Goal: Navigation & Orientation: Find specific page/section

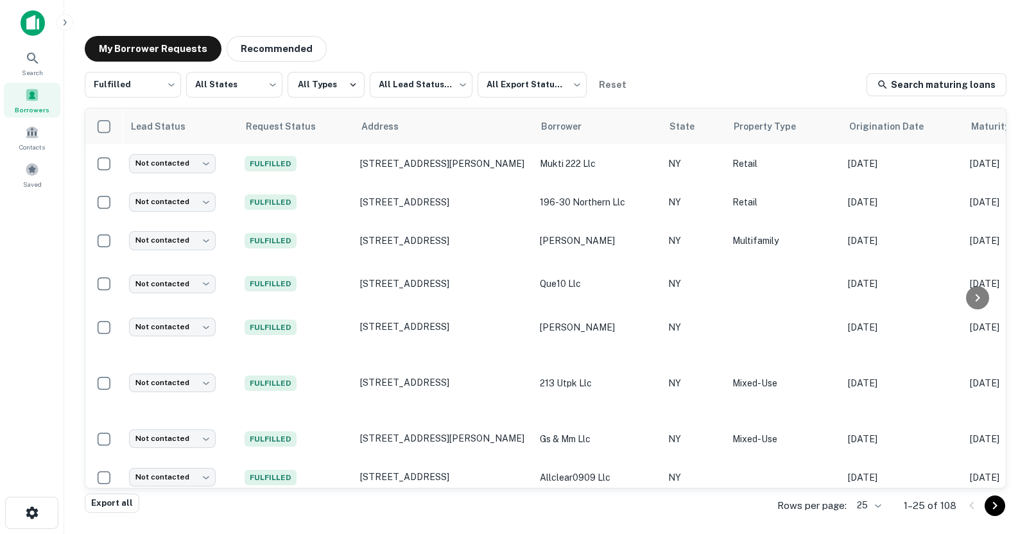
click at [48, 27] on div at bounding box center [85, 23] width 128 height 26
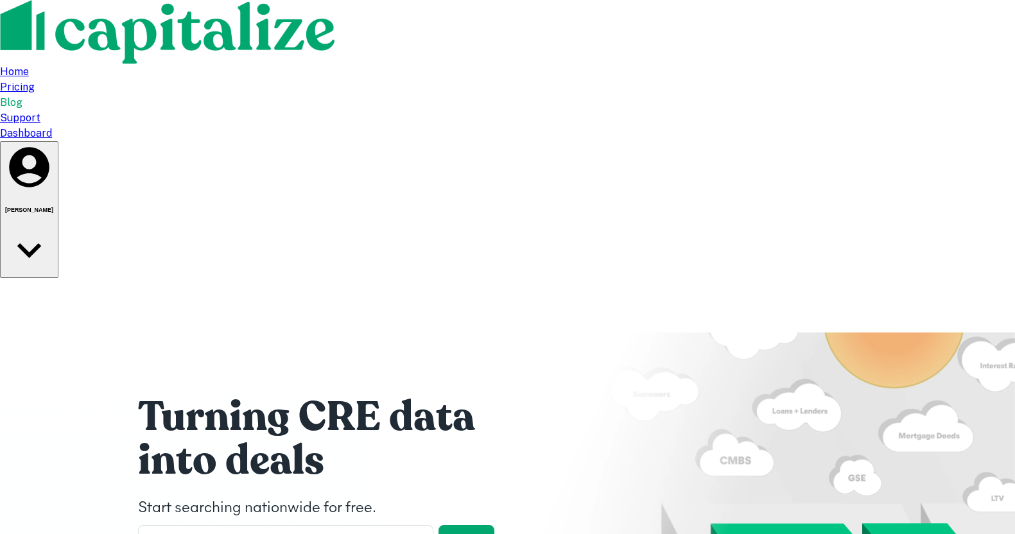
click at [53, 143] on div "[PERSON_NAME]" at bounding box center [29, 209] width 48 height 133
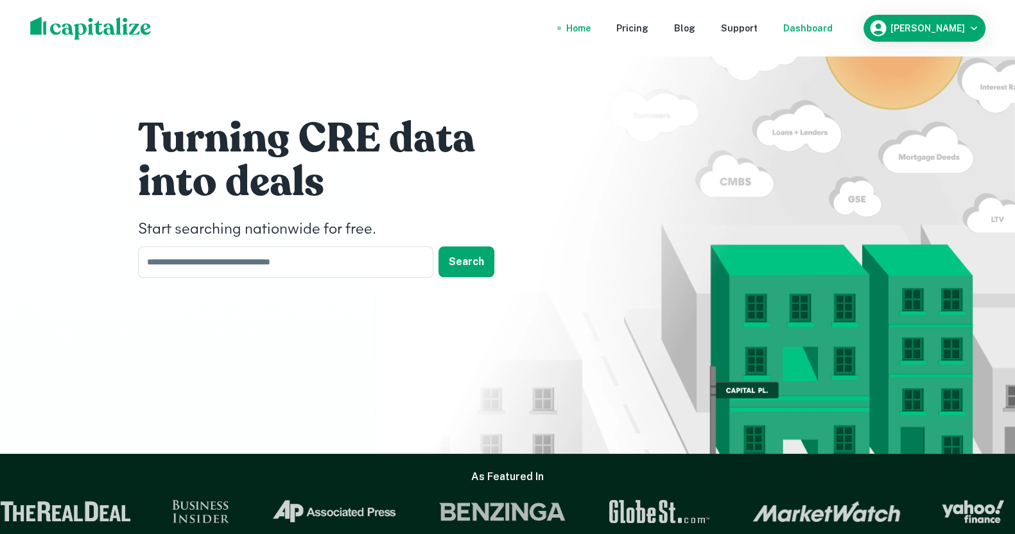
click at [789, 33] on div "Dashboard" at bounding box center [807, 28] width 49 height 14
